Goal: Find specific page/section: Find specific page/section

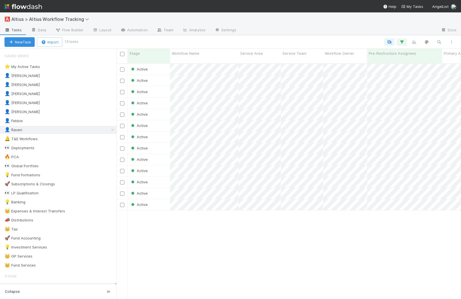
scroll to position [236, 340]
click at [47, 75] on div "👤 Loraine 11" at bounding box center [61, 75] width 112 height 7
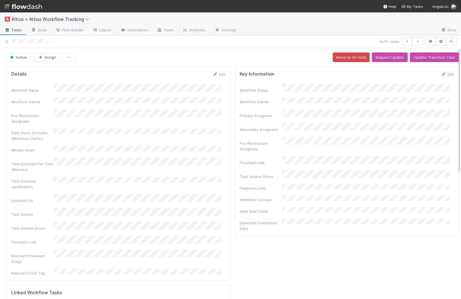
click at [13, 29] on span "Tasks" at bounding box center [13, 30] width 17 height 6
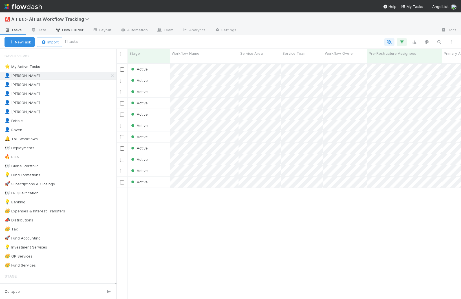
scroll to position [236, 340]
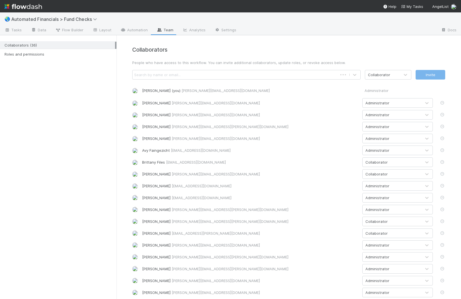
click at [101, 96] on div "Collaborators (36) Roles and permissions" at bounding box center [58, 167] width 116 height 264
click at [38, 30] on link "Data" at bounding box center [39, 30] width 24 height 9
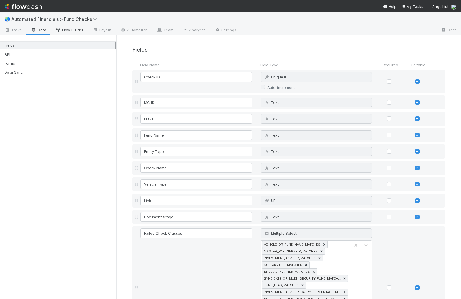
click at [72, 27] on span "Flow Builder" at bounding box center [69, 30] width 28 height 6
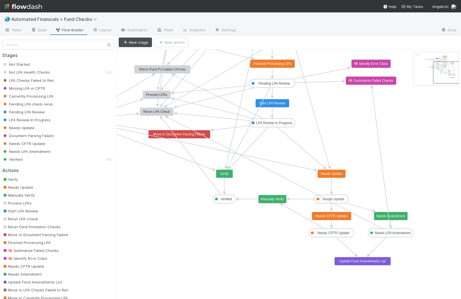
drag, startPoint x: 432, startPoint y: 65, endPoint x: 449, endPoint y: 72, distance: 18.6
click at [15, 33] on link "Tasks" at bounding box center [13, 30] width 27 height 9
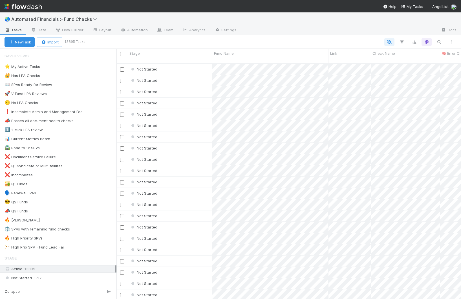
scroll to position [236, 340]
click at [226, 30] on link "Settings" at bounding box center [225, 30] width 31 height 9
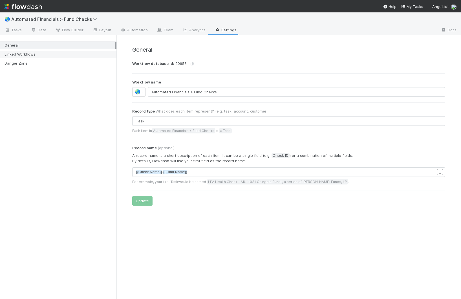
click at [39, 54] on div "Linked Workflows" at bounding box center [60, 54] width 111 height 7
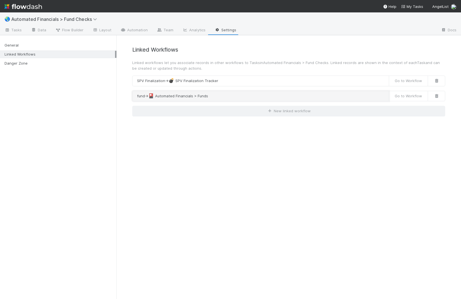
click at [176, 97] on button "fund → 🎴 Automated Financials > Funds" at bounding box center [260, 96] width 257 height 11
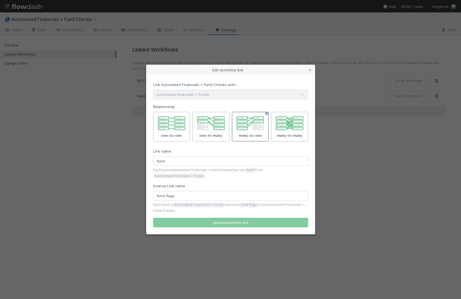
click at [135, 126] on div "Edit workflow link Link Automated Financials > Fund Checks with... Automated Fi…" at bounding box center [230, 149] width 461 height 299
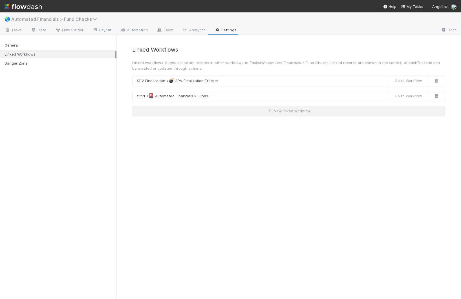
click at [39, 17] on span "Automated Financials > Fund Checks" at bounding box center [55, 19] width 89 height 6
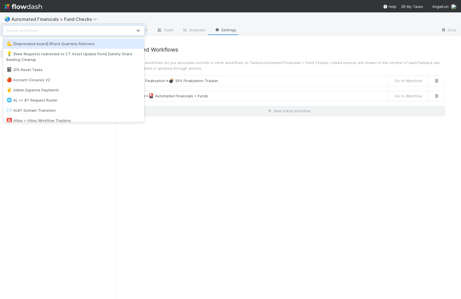
click at [27, 10] on div "option [Deprecated board] RFund Quarterly Rollovers focused, 1 of 137. 137 resu…" at bounding box center [230, 149] width 461 height 299
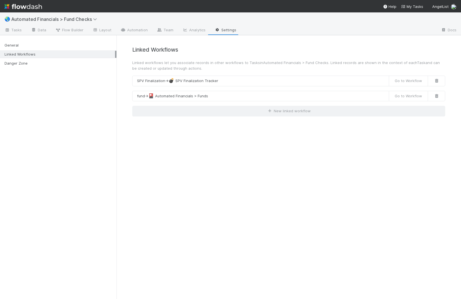
click at [27, 6] on img at bounding box center [24, 7] width 38 height 10
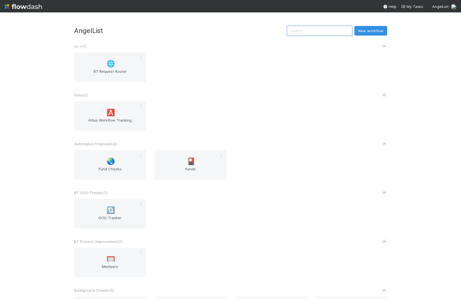
click at [336, 31] on input "text" at bounding box center [319, 31] width 65 height 10
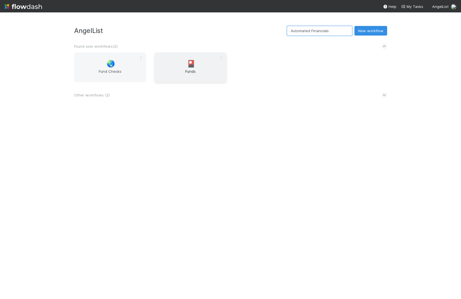
type input "Automated Financials"
click at [201, 72] on span "Funds" at bounding box center [190, 74] width 67 height 11
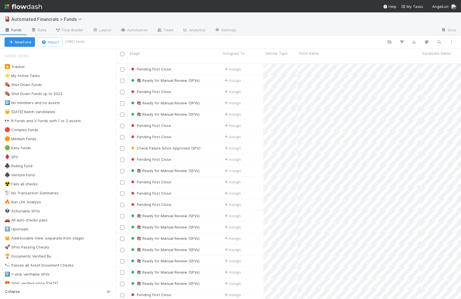
scroll to position [236, 340]
click at [137, 47] on div "New Fund Import 23851 funds" at bounding box center [230, 42] width 461 height 14
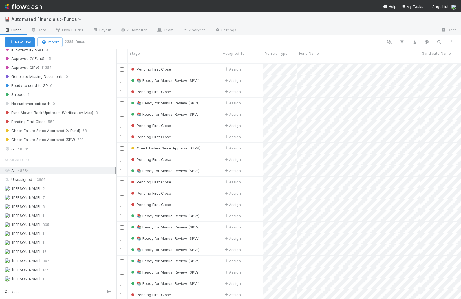
scroll to position [0, 0]
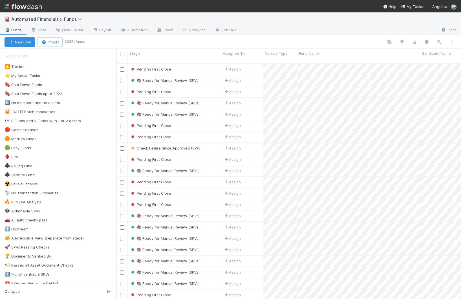
click at [114, 38] on div at bounding box center [271, 41] width 374 height 7
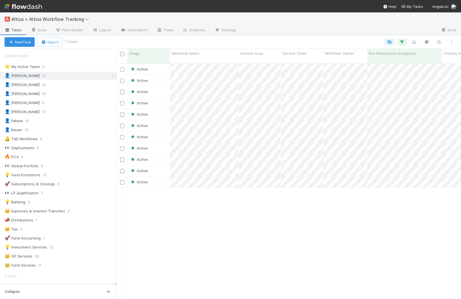
scroll to position [236, 340]
